Goal: Task Accomplishment & Management: Manage account settings

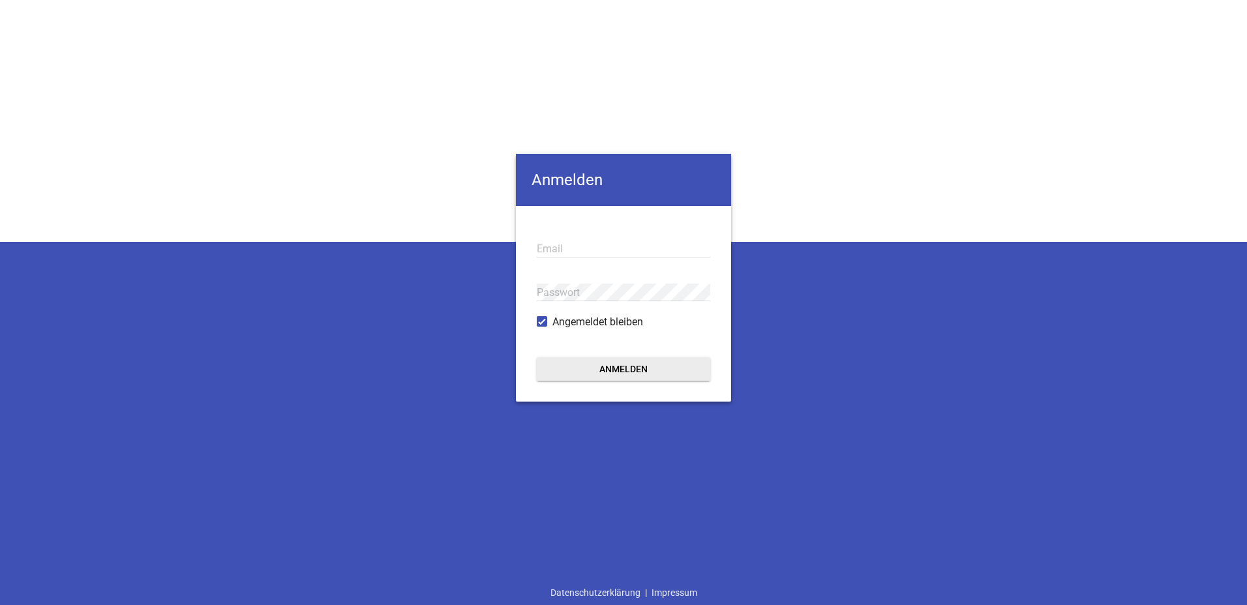
click at [598, 244] on input "email" at bounding box center [624, 249] width 174 height 18
type input "[PERSON_NAME][EMAIL_ADDRESS][PERSON_NAME][DOMAIN_NAME]"
click at [625, 280] on div "Passwort" at bounding box center [624, 293] width 174 height 44
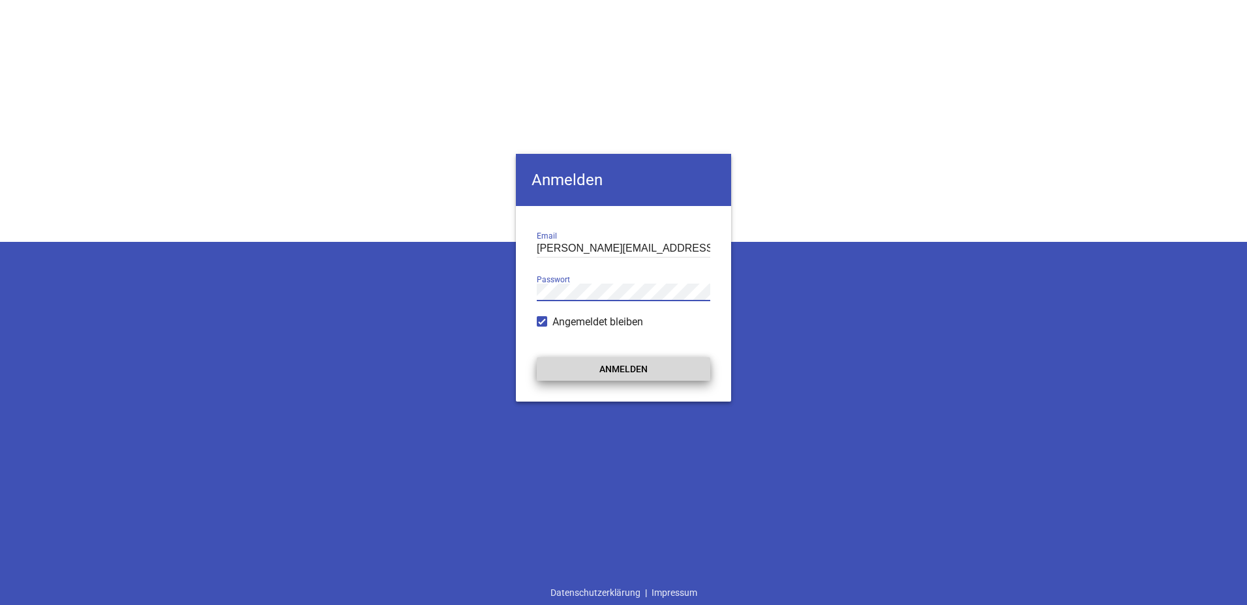
click at [622, 365] on button "Anmelden" at bounding box center [624, 368] width 174 height 23
click at [631, 365] on button "Anmelden" at bounding box center [624, 368] width 174 height 23
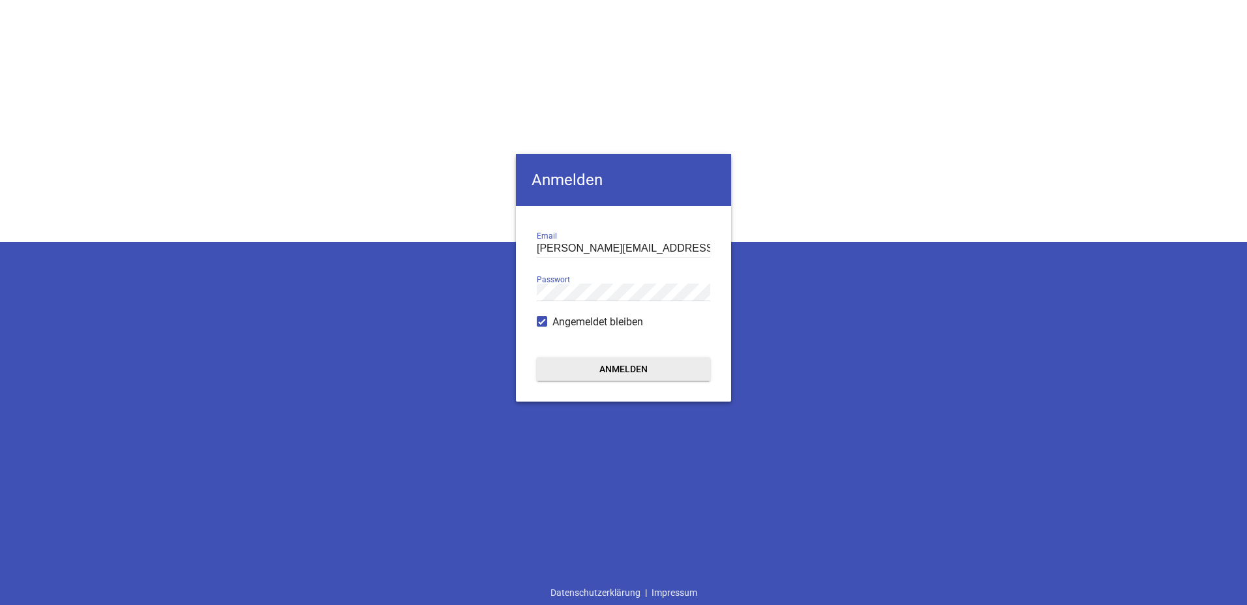
click at [642, 375] on button "Anmelden" at bounding box center [624, 368] width 174 height 23
click at [656, 272] on div "Passwort" at bounding box center [624, 293] width 174 height 44
click at [537, 357] on button "Anmelden" at bounding box center [624, 368] width 174 height 23
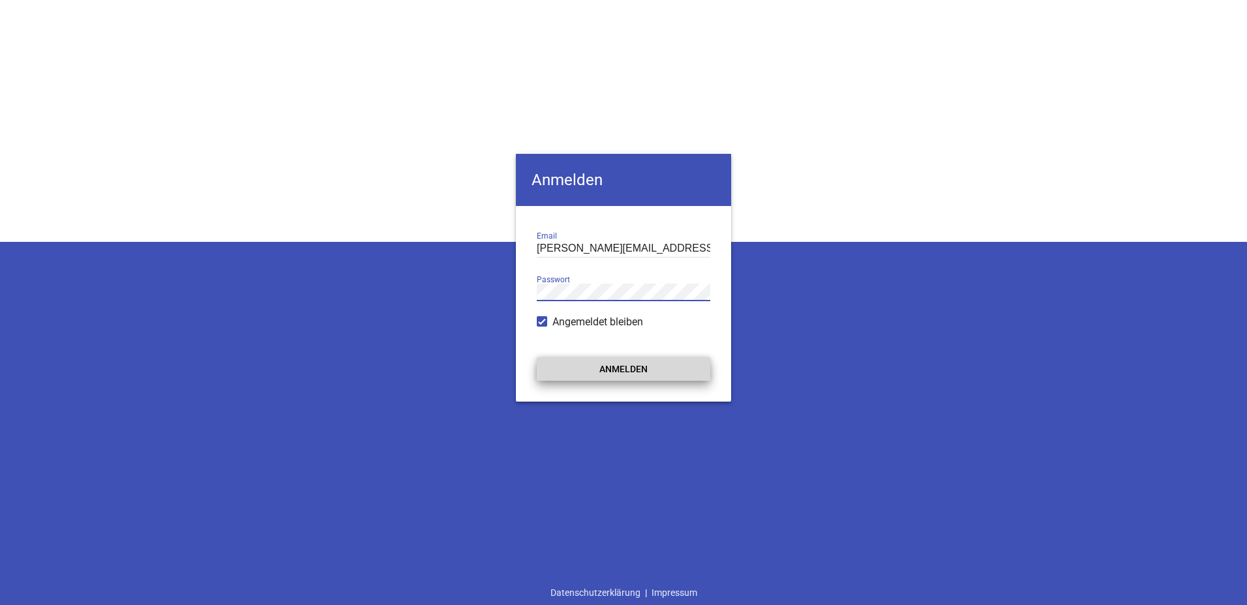
click at [616, 364] on button "Anmelden" at bounding box center [624, 368] width 174 height 23
click at [506, 290] on div "Anmelden [PERSON_NAME][EMAIL_ADDRESS][PERSON_NAME][DOMAIN_NAME] Email Passwort …" at bounding box center [623, 302] width 1247 height 605
click at [537, 357] on button "Anmelden" at bounding box center [624, 368] width 174 height 23
click at [605, 372] on button "Anmelden" at bounding box center [624, 368] width 174 height 23
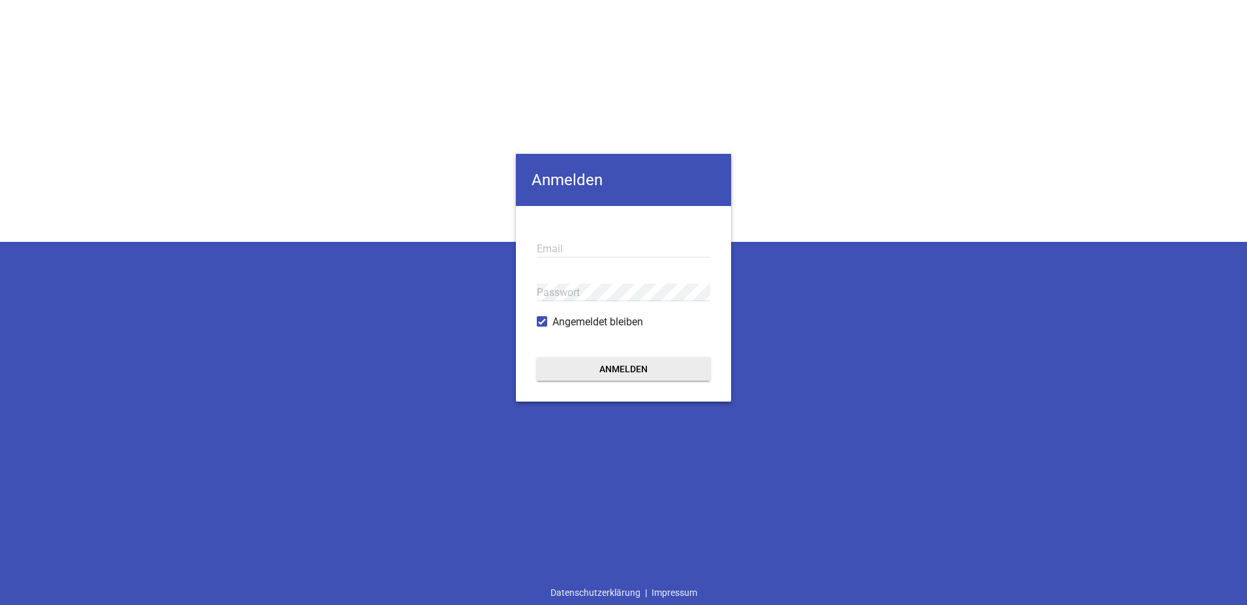
click at [571, 254] on input "email" at bounding box center [624, 249] width 174 height 18
click at [129, 405] on div "Anmelden Email Passwort Angemeldet bleiben Anmelden Datenschutzerklärung | Impr…" at bounding box center [623, 302] width 1247 height 605
click at [563, 249] on input "email" at bounding box center [624, 249] width 174 height 18
type input "[PERSON_NAME][EMAIL_ADDRESS][PERSON_NAME][DOMAIN_NAME]"
click at [537, 357] on button "Anmelden" at bounding box center [624, 368] width 174 height 23
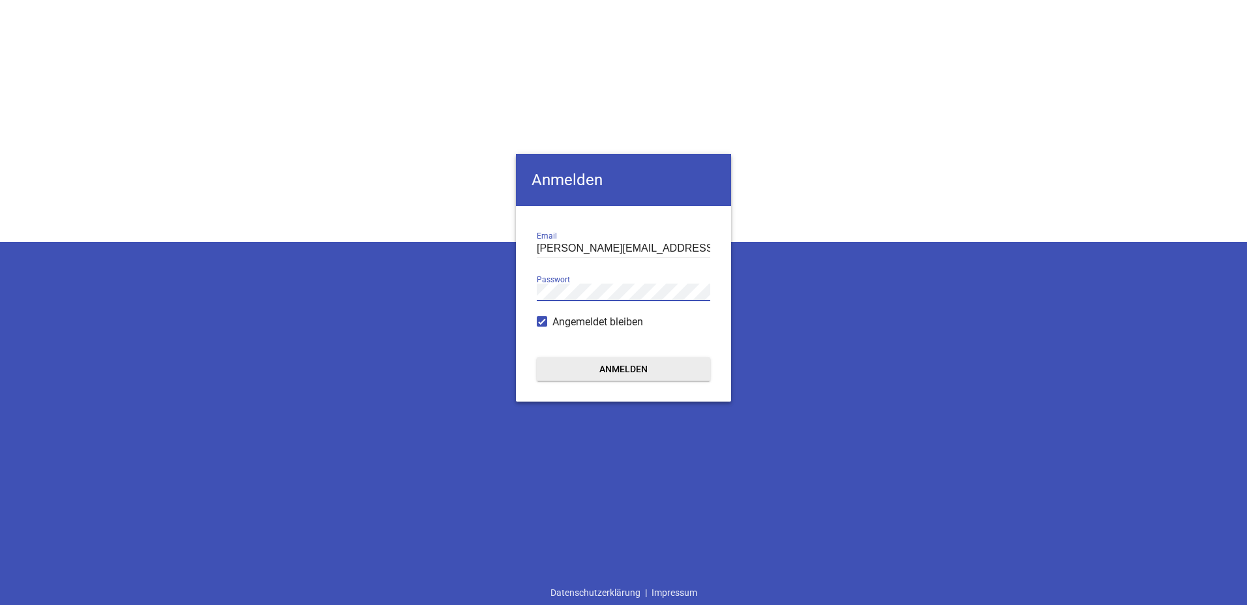
drag, startPoint x: 539, startPoint y: 320, endPoint x: 573, endPoint y: 339, distance: 39.2
click at [539, 320] on span at bounding box center [542, 322] width 8 height 8
click at [553, 314] on input "Angemeldet bleiben" at bounding box center [553, 314] width 0 height 0
click at [606, 367] on button "Anmelden" at bounding box center [624, 368] width 174 height 23
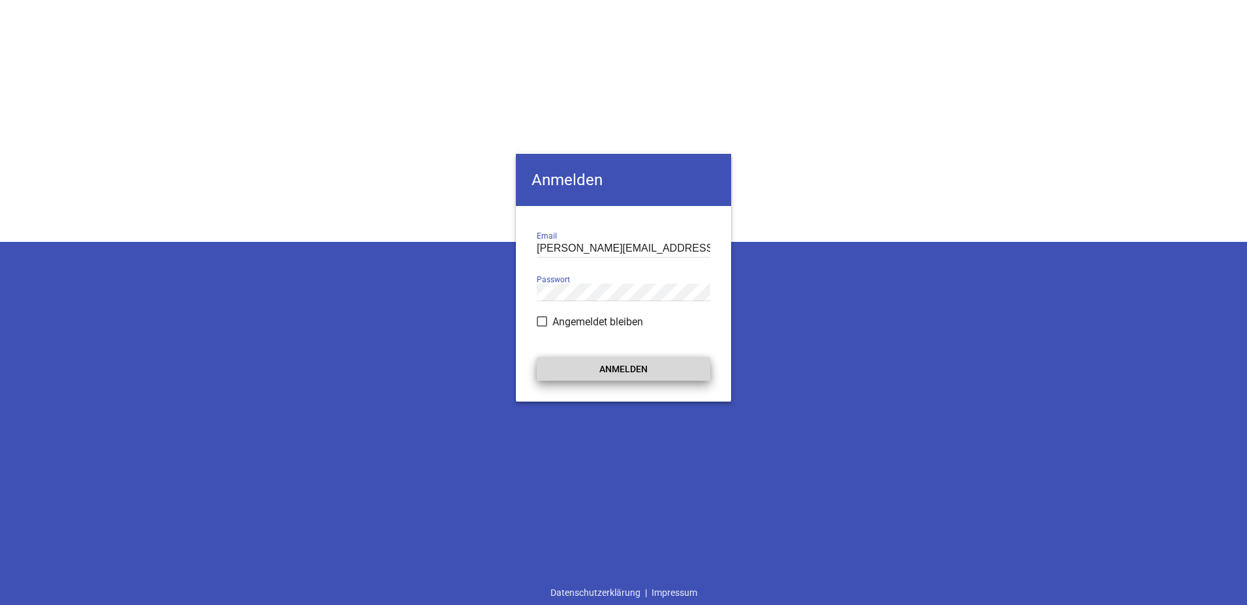
click at [643, 368] on button "Anmelden" at bounding box center [624, 368] width 174 height 23
click at [875, 111] on div "Anmelden [PERSON_NAME][EMAIL_ADDRESS][PERSON_NAME][DOMAIN_NAME] Email Passwort …" at bounding box center [623, 302] width 1247 height 605
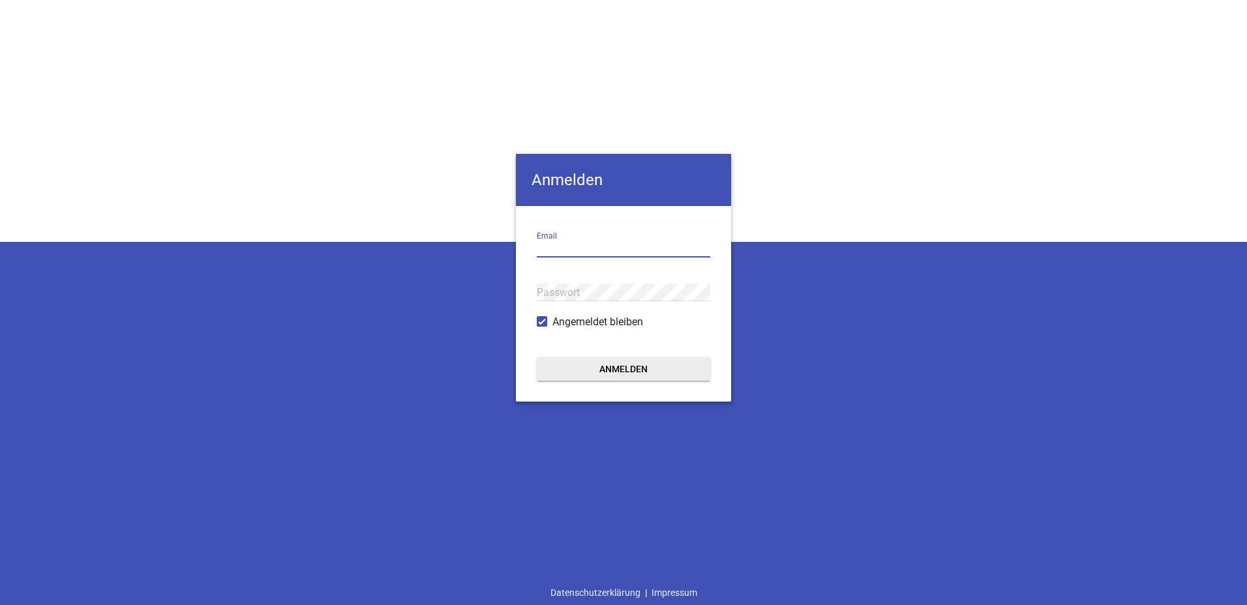
click at [545, 250] on input "email" at bounding box center [624, 249] width 174 height 18
type input "[PERSON_NAME][EMAIL_ADDRESS][PERSON_NAME][DOMAIN_NAME]"
click at [609, 373] on button "Anmelden" at bounding box center [624, 368] width 174 height 23
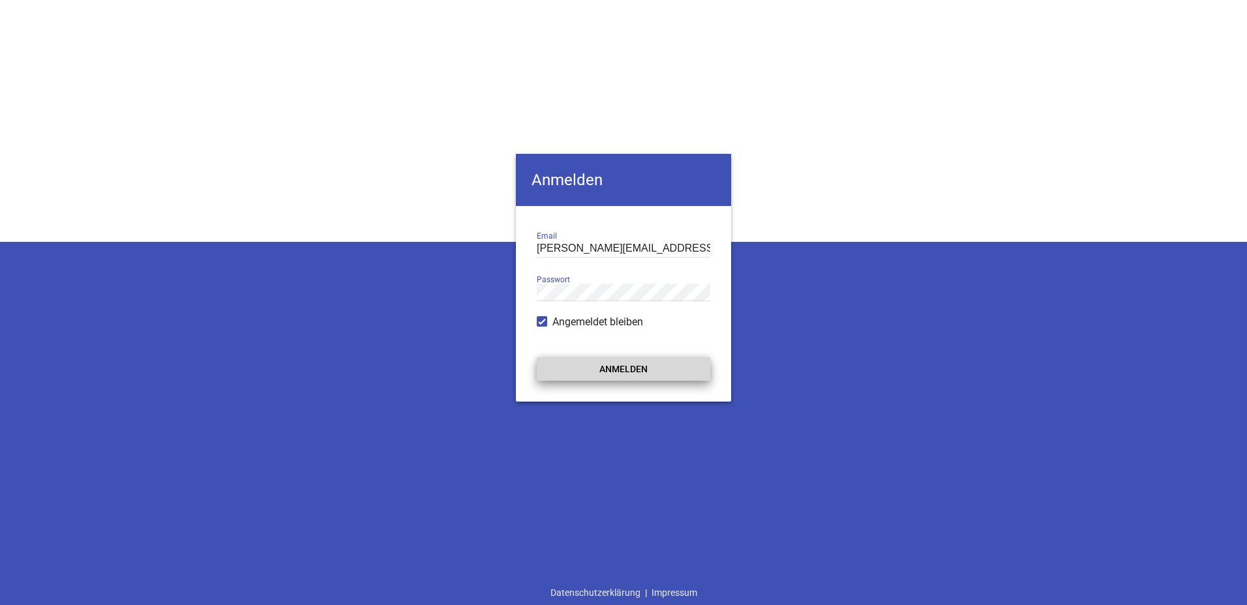
click at [616, 369] on button "Anmelden" at bounding box center [624, 368] width 174 height 23
click at [807, 200] on div "Anmelden [PERSON_NAME][EMAIL_ADDRESS][PERSON_NAME][DOMAIN_NAME] Email Passwort …" at bounding box center [623, 302] width 1247 height 605
